Goal: Communication & Community: Answer question/provide support

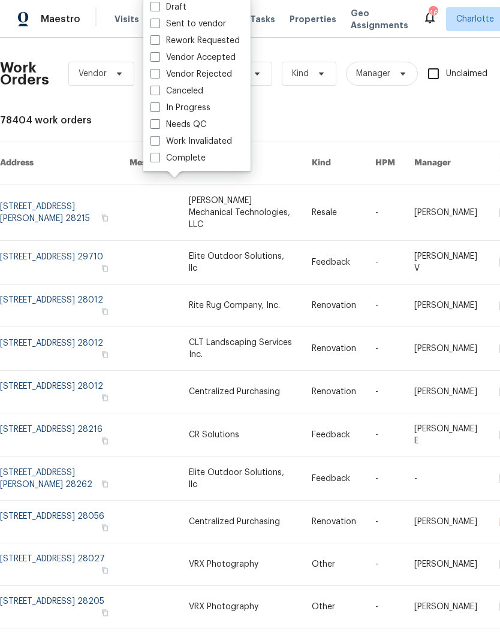
click at [198, 128] on label "Needs QC" at bounding box center [178, 125] width 56 height 12
click at [158, 126] on input "Needs QC" at bounding box center [154, 123] width 8 height 8
checkbox input "true"
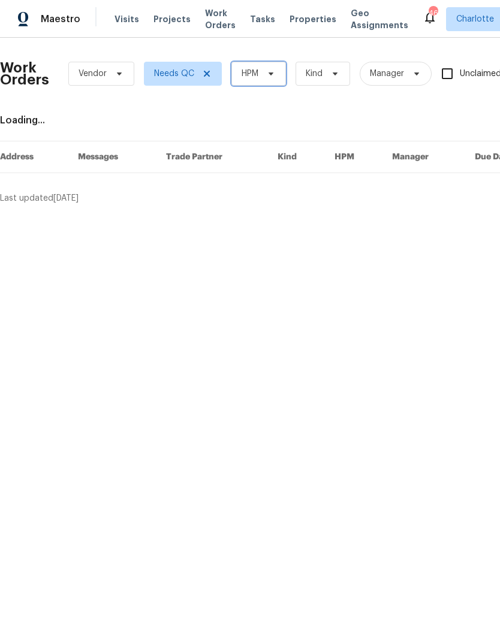
click at [263, 72] on span at bounding box center [268, 74] width 13 height 10
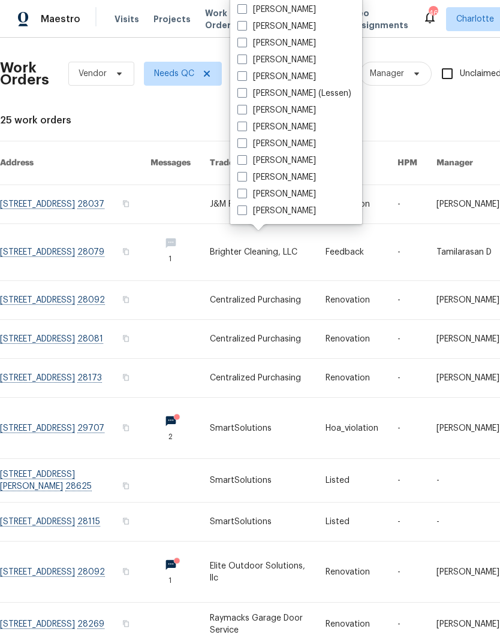
scroll to position [149, 0]
click at [291, 216] on label "[PERSON_NAME]" at bounding box center [276, 211] width 78 height 12
click at [245, 213] on input "[PERSON_NAME]" at bounding box center [241, 209] width 8 height 8
checkbox input "true"
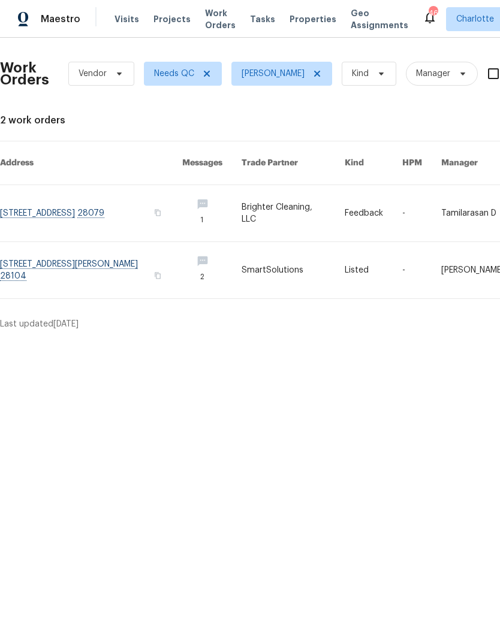
click at [40, 247] on link at bounding box center [91, 270] width 182 height 56
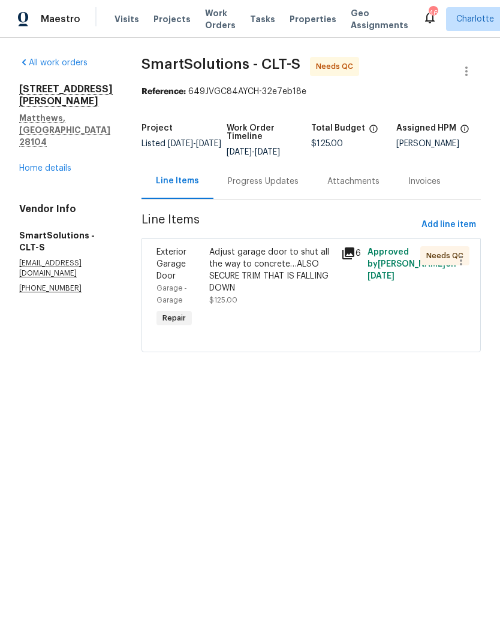
click at [271, 179] on div "Progress Updates" at bounding box center [263, 182] width 71 height 12
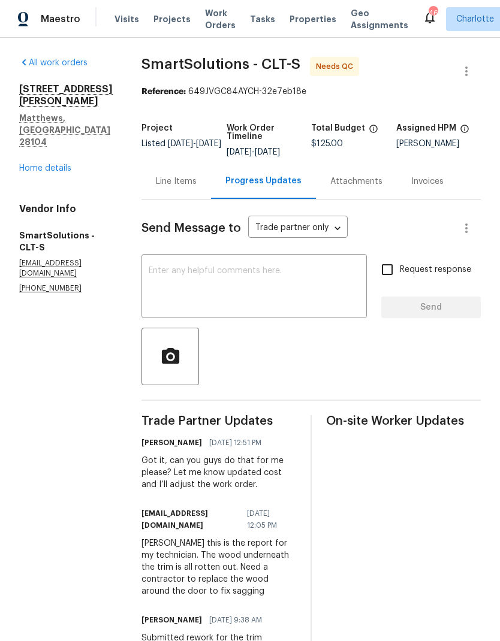
click at [274, 275] on textarea at bounding box center [254, 288] width 211 height 42
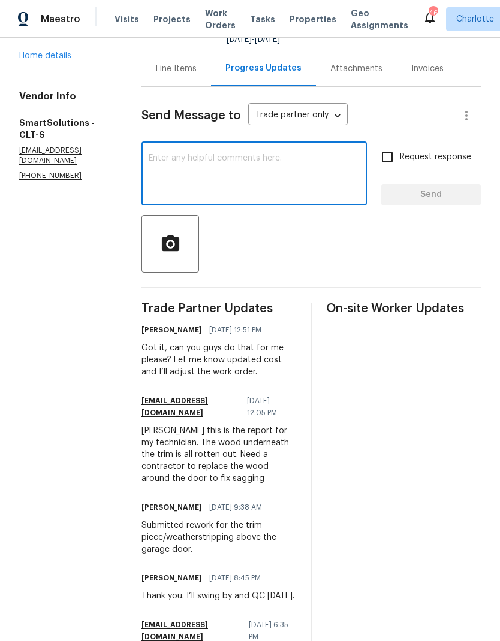
scroll to position [111, 0]
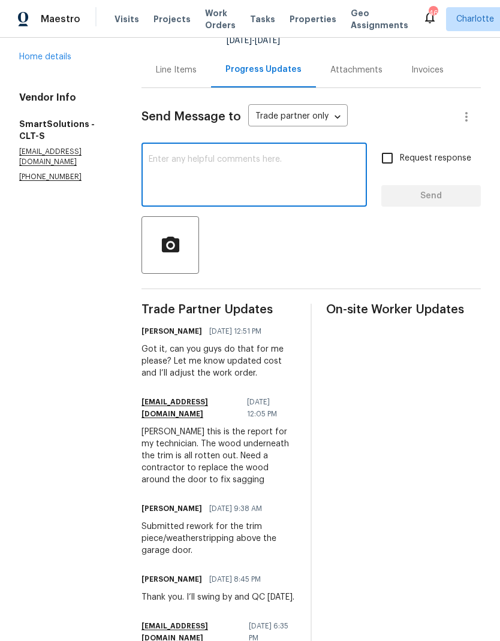
click at [276, 168] on textarea at bounding box center [254, 176] width 211 height 42
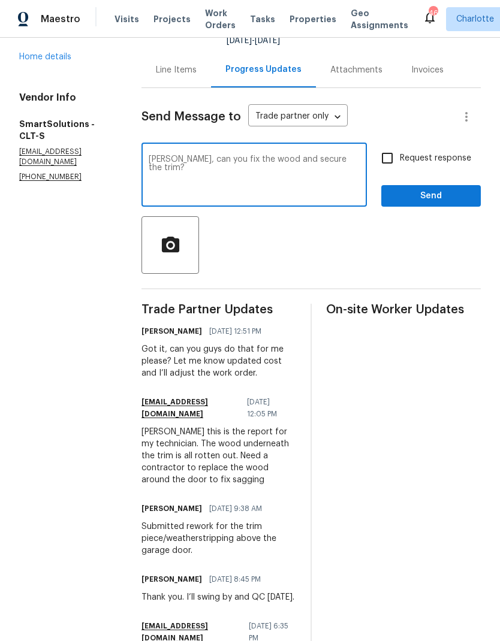
click at [213, 169] on textarea "Manuel, can you fix the wood and secure the trim?" at bounding box center [254, 176] width 211 height 42
click at [210, 158] on textarea "Manuel, can you fix the wood and secure the trim?" at bounding box center [254, 176] width 211 height 42
click at [232, 156] on textarea "Manuel, can you fix the wood and secure the trim?" at bounding box center [254, 176] width 211 height 42
click at [218, 152] on div "Manuel, can you fix the wood and secure the trim? x ​" at bounding box center [253, 176] width 225 height 61
click at [216, 156] on textarea "Manuel, can you fix the wood and secure the trim?" at bounding box center [254, 176] width 211 height 42
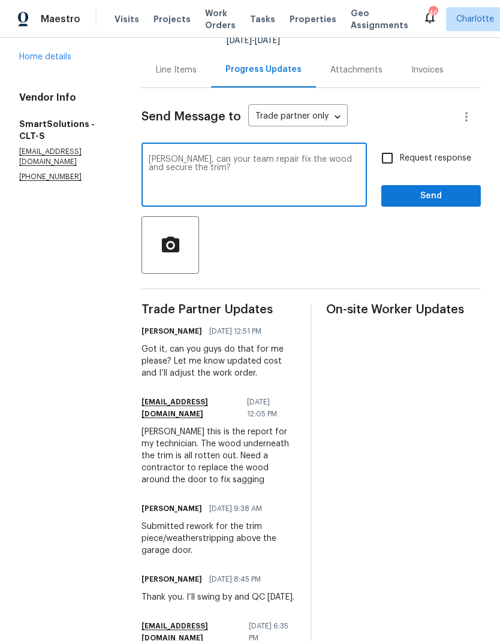
click at [287, 158] on textarea "Manuel, can your team repair fix the wood and secure the trim?" at bounding box center [254, 176] width 211 height 42
type textarea "Manuel, can your team repair the wood and secure the trim?"
click at [399, 154] on input "Request response" at bounding box center [386, 158] width 25 height 25
checkbox input "true"
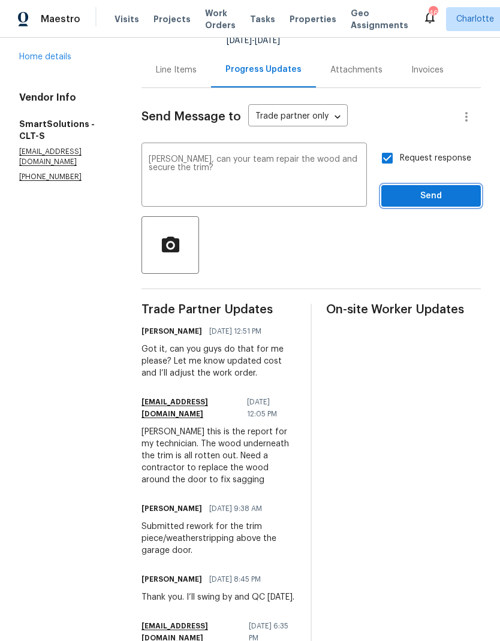
click at [406, 195] on span "Send" at bounding box center [431, 196] width 80 height 15
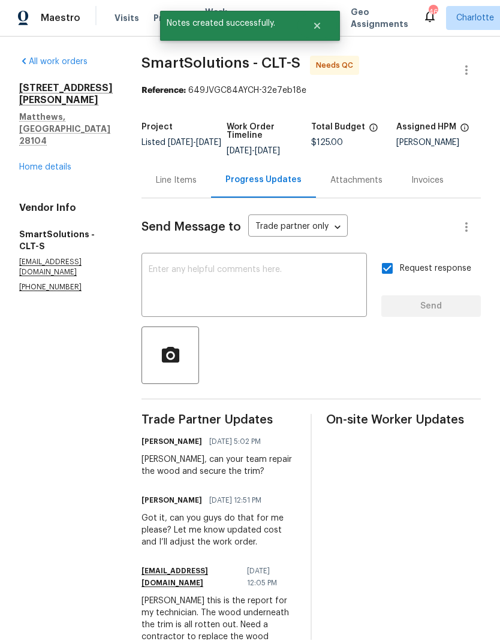
scroll to position [0, 0]
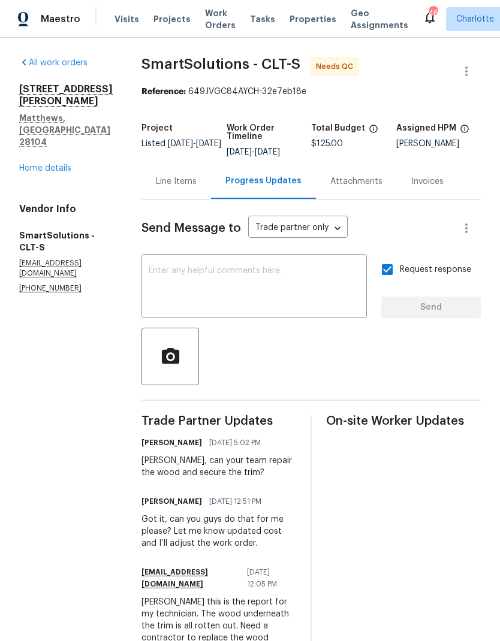
click at [59, 24] on span "Maestro" at bounding box center [61, 19] width 40 height 12
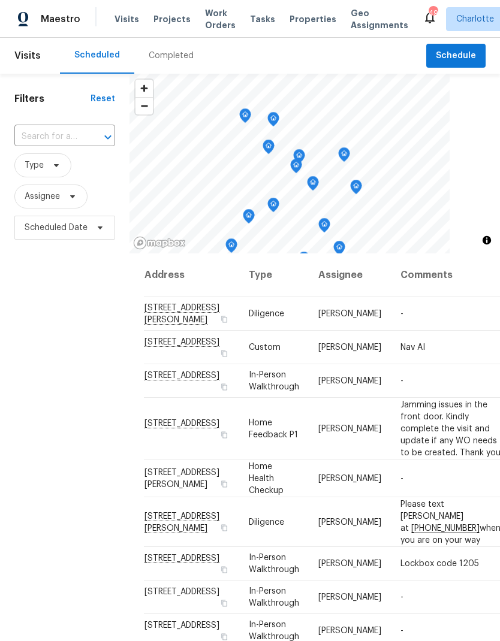
click at [56, 356] on div "Filters Reset ​ Type Assignee Scheduled Date" at bounding box center [64, 420] width 129 height 693
click at [58, 376] on div "Filters Reset ​ Type Assignee Scheduled Date" at bounding box center [64, 420] width 129 height 693
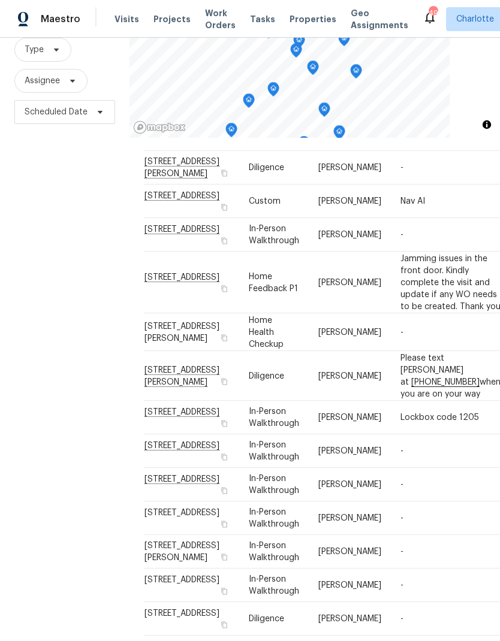
scroll to position [57, 0]
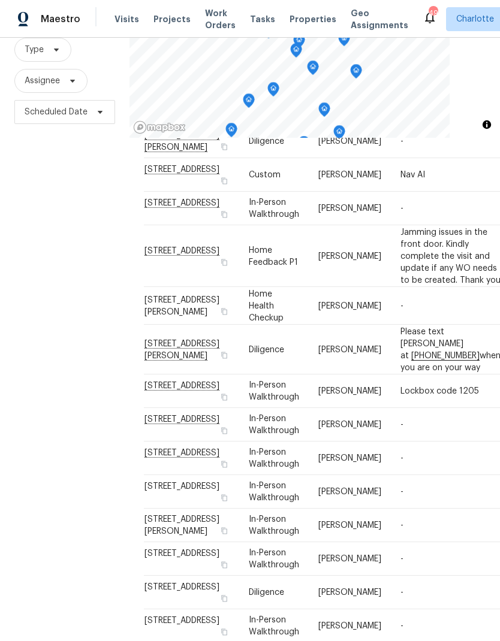
click at [55, 352] on div "Filters Reset ​ Type Assignee Scheduled Date" at bounding box center [64, 304] width 129 height 693
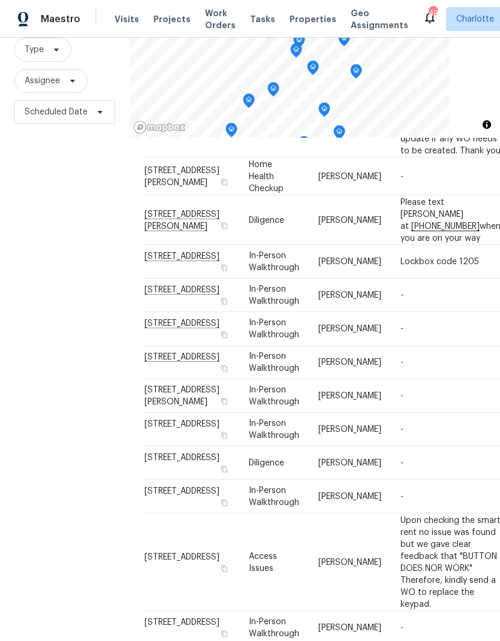
click at [57, 361] on div "Filters Reset ​ Type Assignee Scheduled Date" at bounding box center [64, 304] width 129 height 693
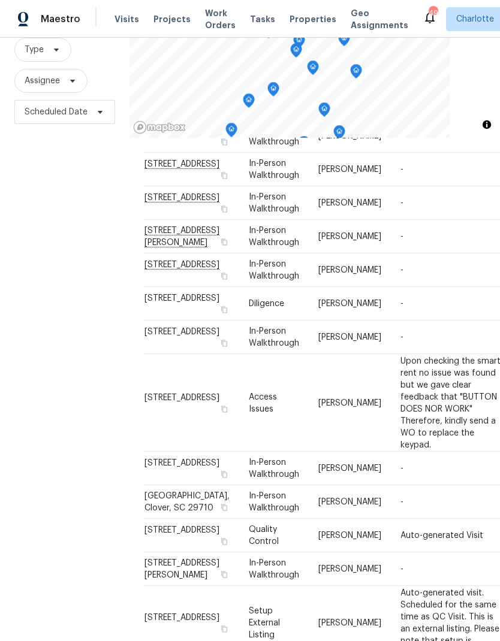
scroll to position [353, 0]
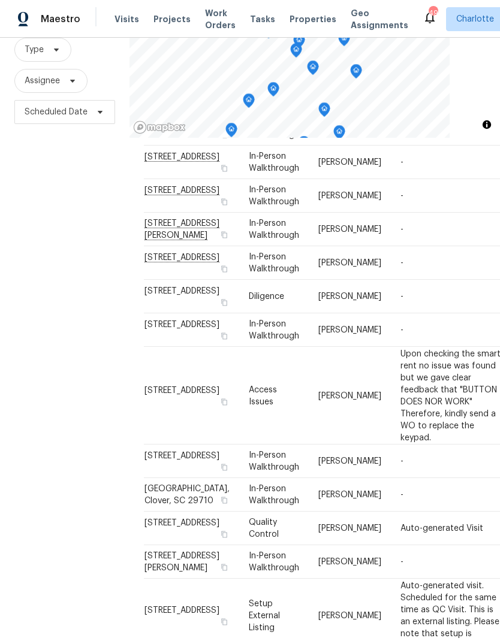
click at [59, 364] on div "Filters Reset ​ Type Assignee Scheduled Date" at bounding box center [64, 304] width 129 height 693
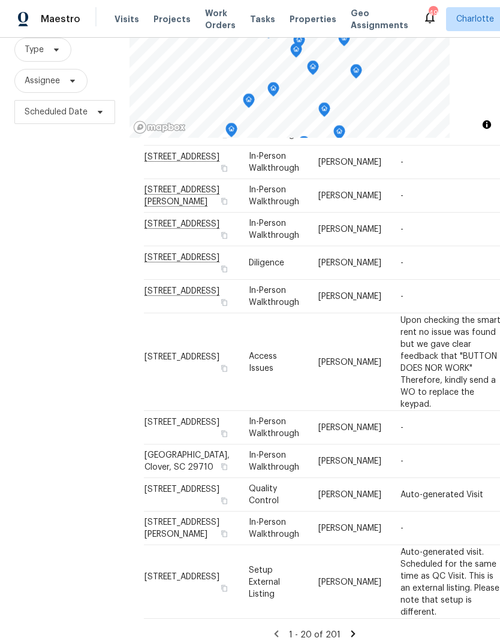
click at [56, 361] on div "Filters Reset ​ Type Assignee Scheduled Date" at bounding box center [64, 304] width 129 height 693
click at [52, 352] on div "Filters Reset ​ Type Assignee Scheduled Date" at bounding box center [64, 304] width 129 height 693
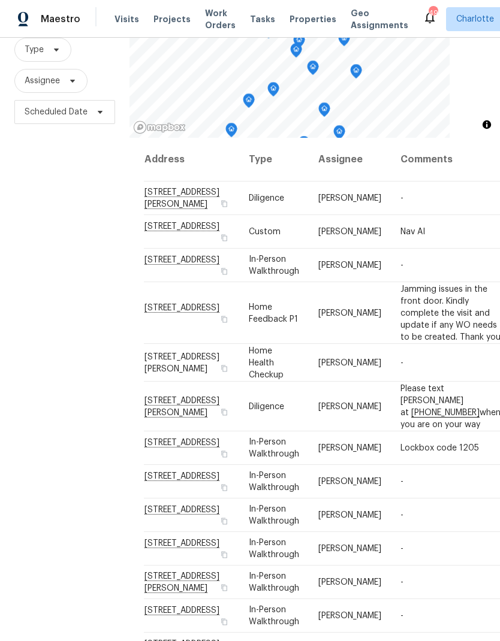
scroll to position [0, 0]
